Goal: Transaction & Acquisition: Purchase product/service

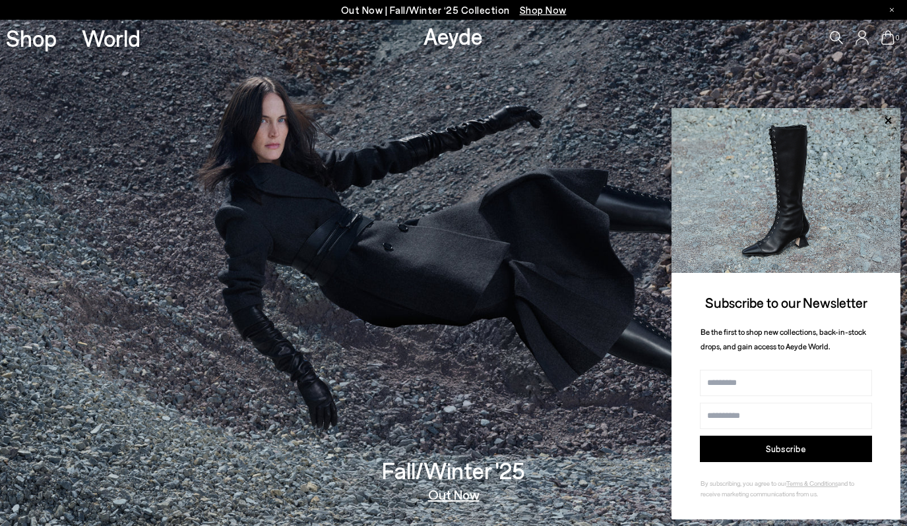
click at [538, 13] on span "Shop Now" at bounding box center [543, 10] width 47 height 12
click at [531, 9] on span "Shop Now" at bounding box center [543, 10] width 47 height 12
click at [889, 121] on icon at bounding box center [888, 120] width 7 height 7
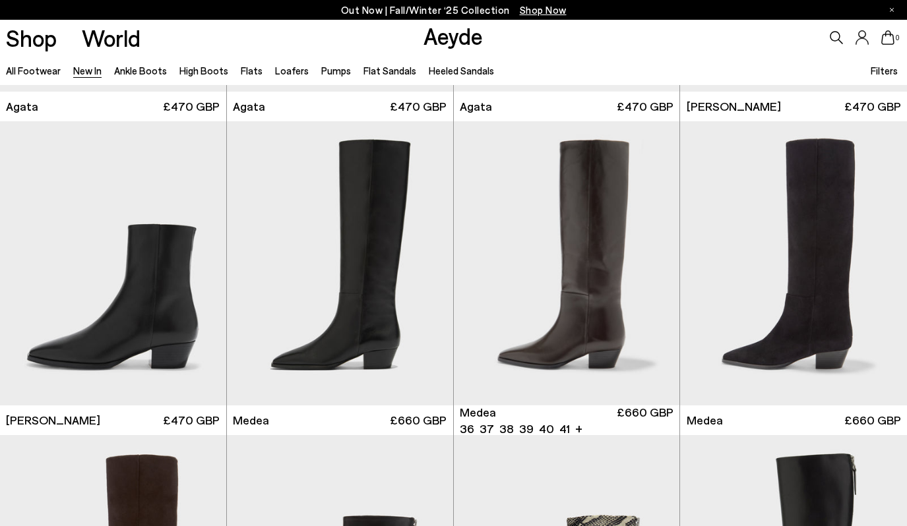
scroll to position [593, 0]
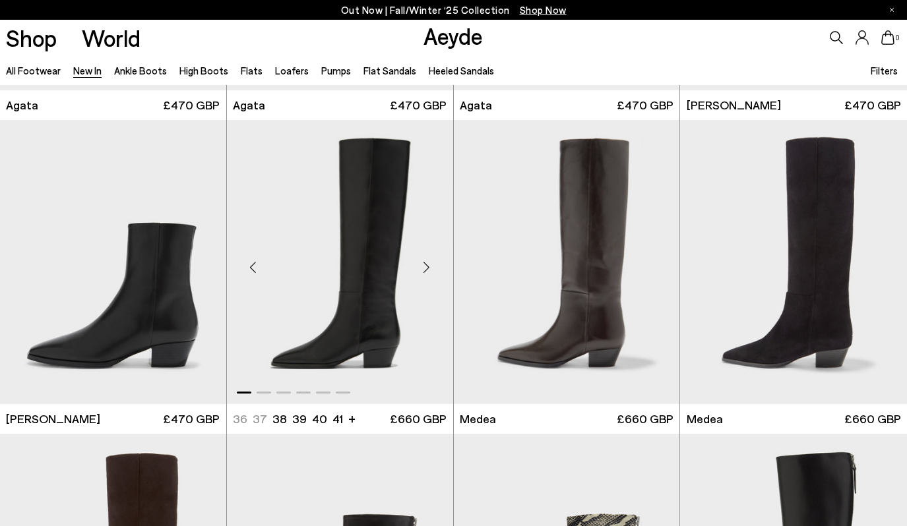
click at [428, 268] on div "Next slide" at bounding box center [427, 268] width 40 height 40
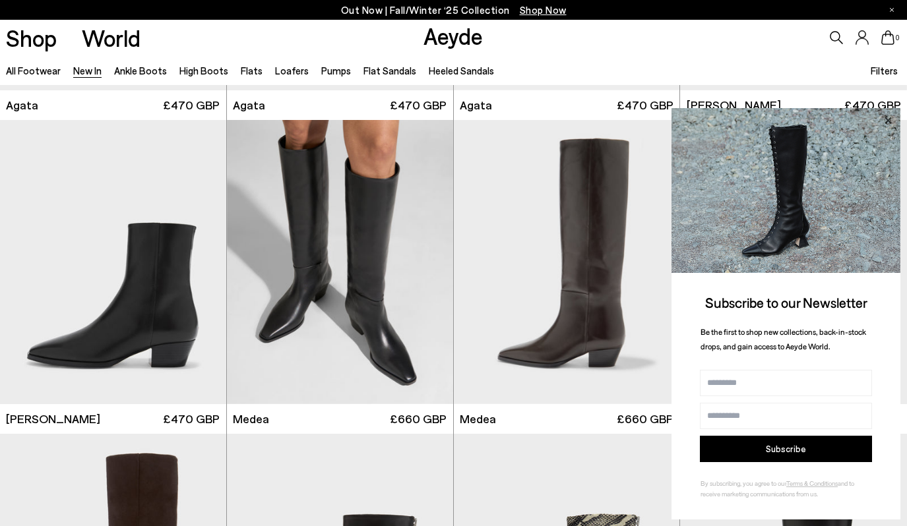
click at [887, 117] on icon at bounding box center [887, 120] width 17 height 17
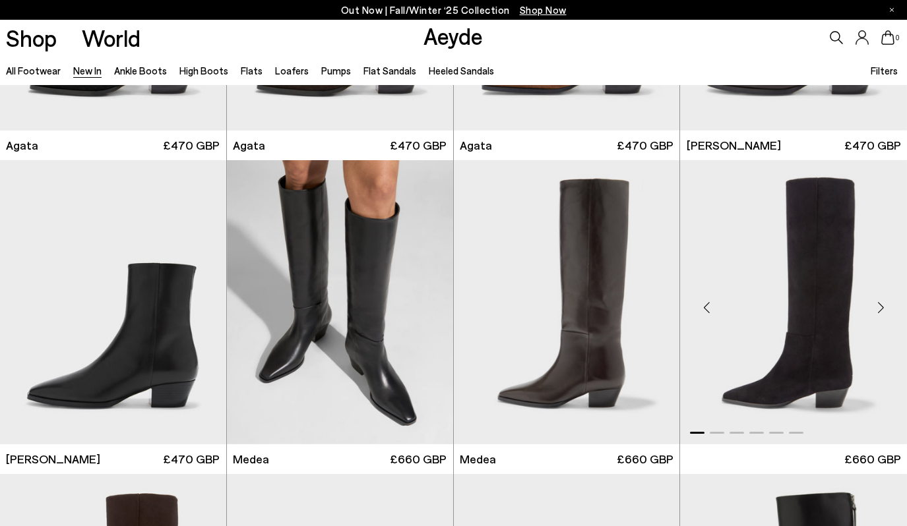
scroll to position [548, 0]
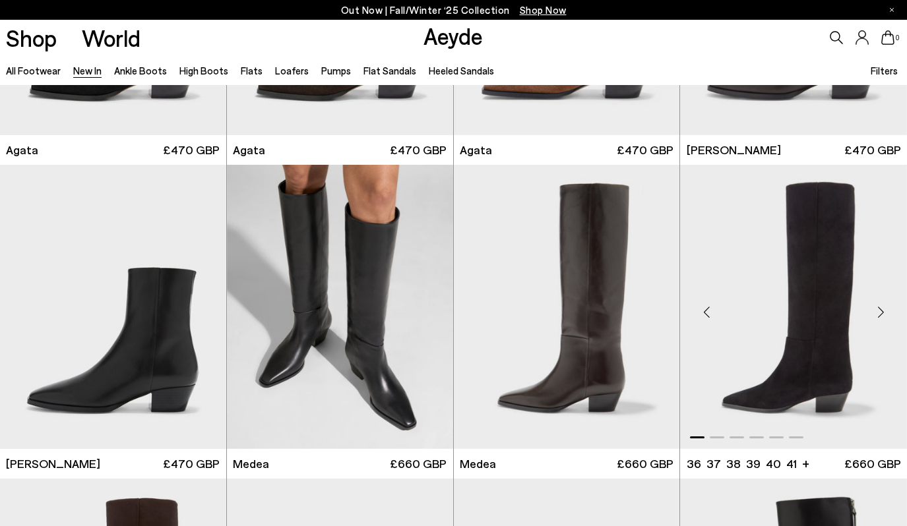
click at [882, 313] on div "Next slide" at bounding box center [881, 313] width 40 height 40
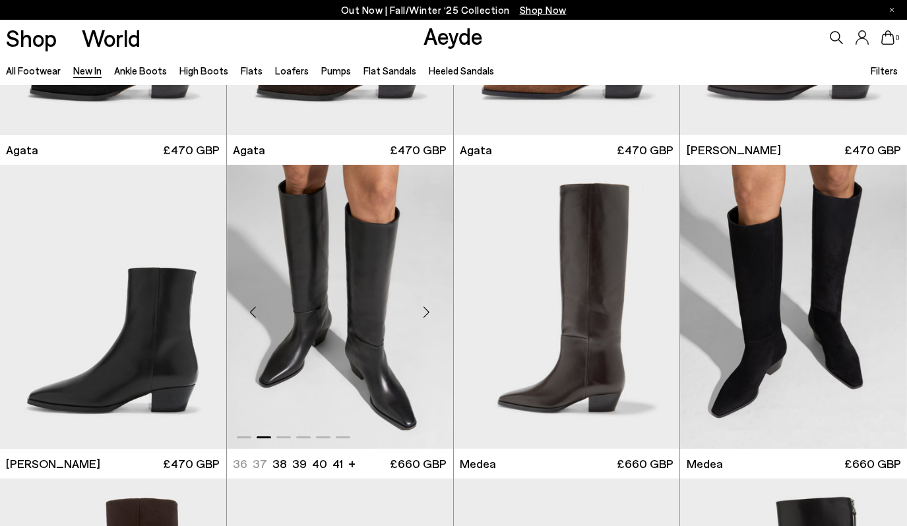
click at [428, 313] on div "Next slide" at bounding box center [427, 313] width 40 height 40
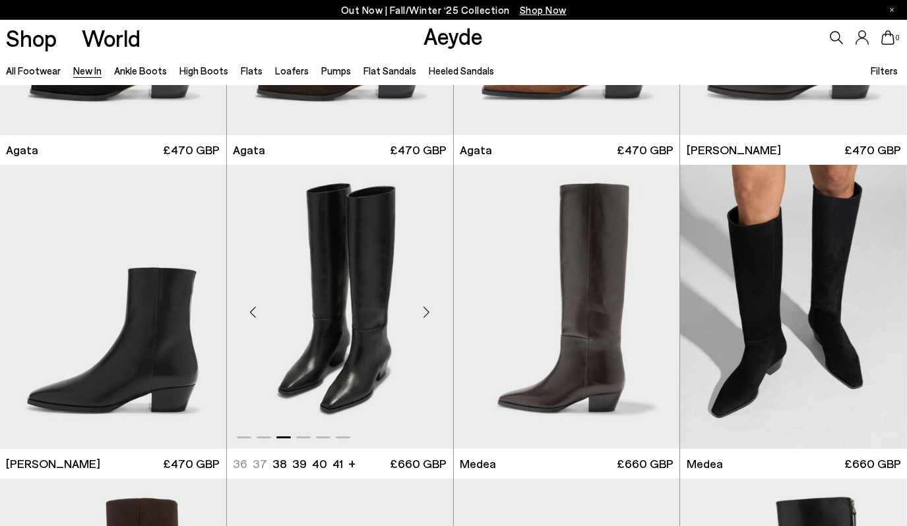
click at [428, 313] on div "Next slide" at bounding box center [427, 313] width 40 height 40
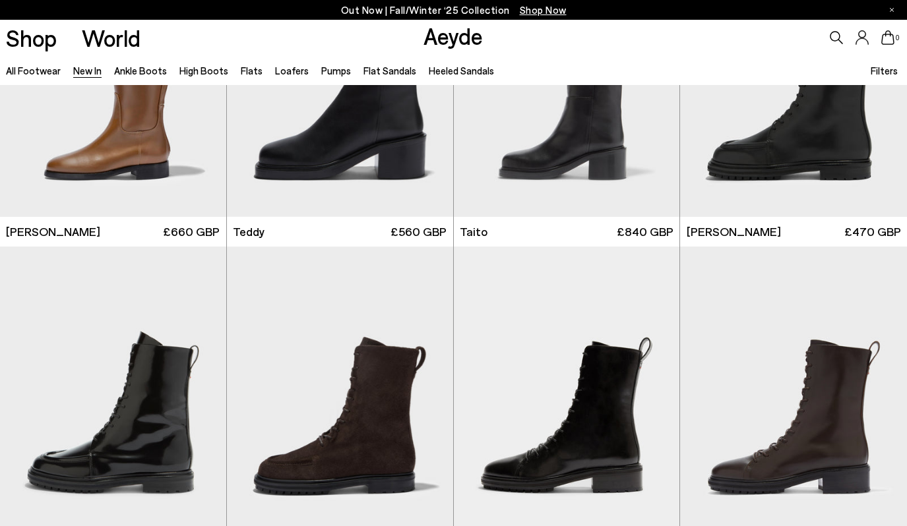
scroll to position [5808, 0]
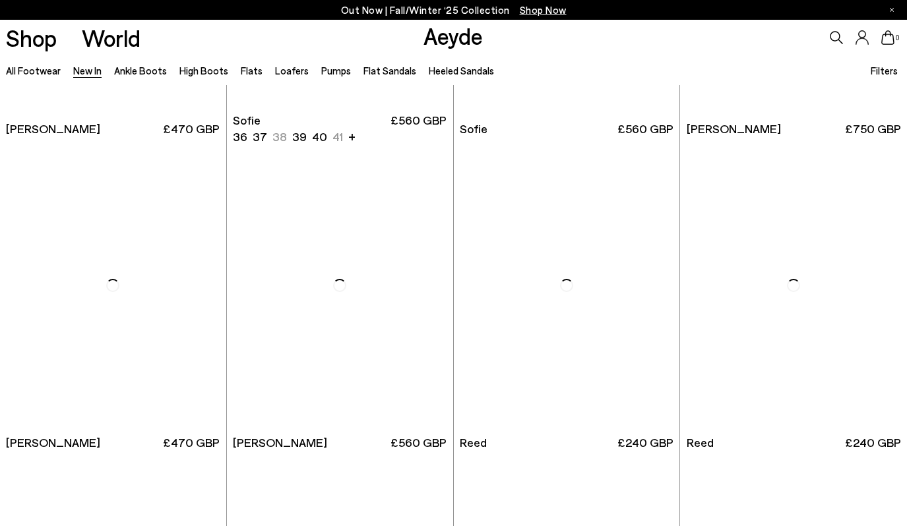
scroll to position [7481, 0]
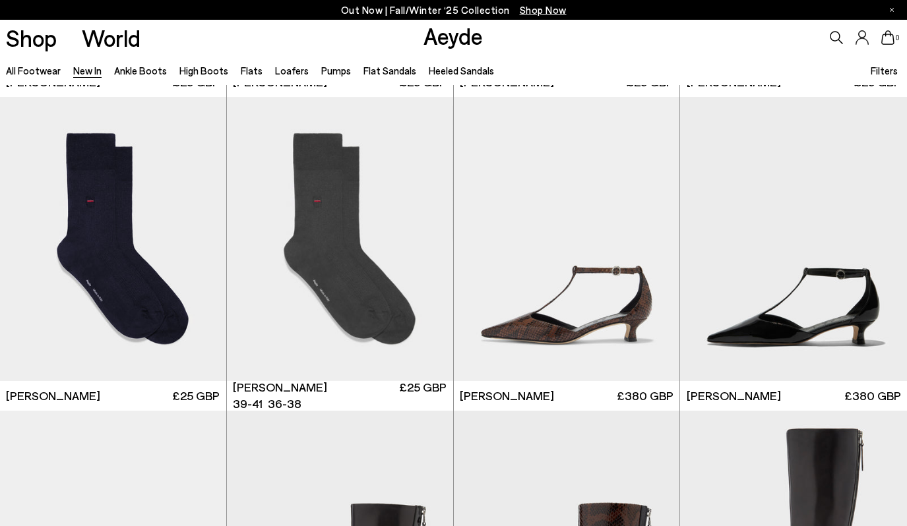
scroll to position [9503, 0]
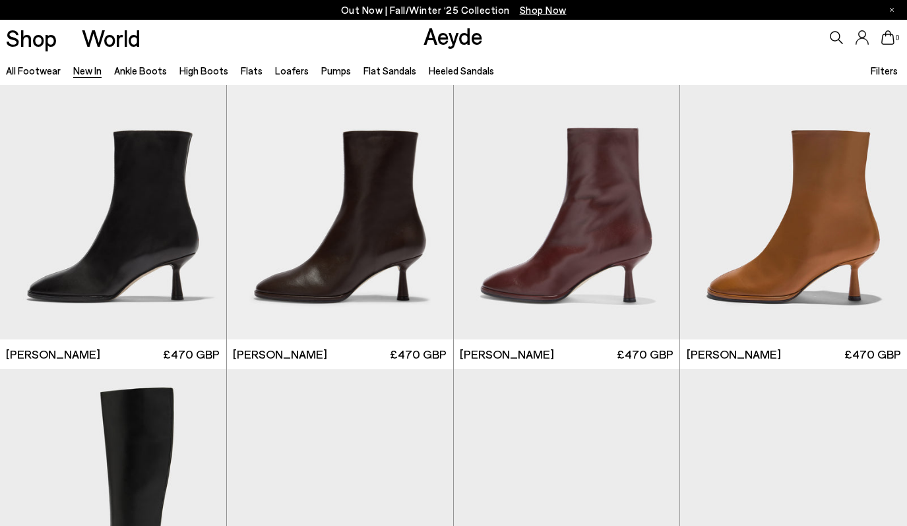
scroll to position [11744, 0]
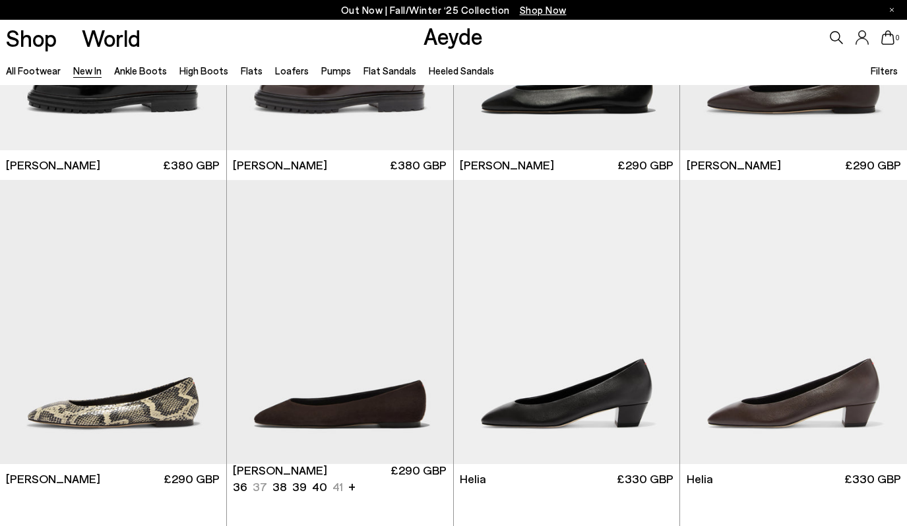
scroll to position [12620, 0]
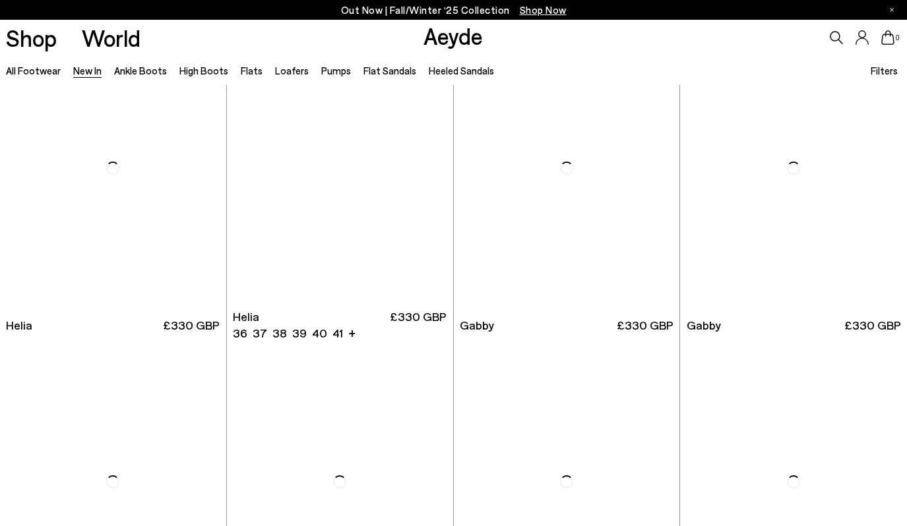
click at [428, 313] on link "Helia 36 37 37.5 38.5 38 +" at bounding box center [340, 326] width 226 height 30
